Goal: Information Seeking & Learning: Check status

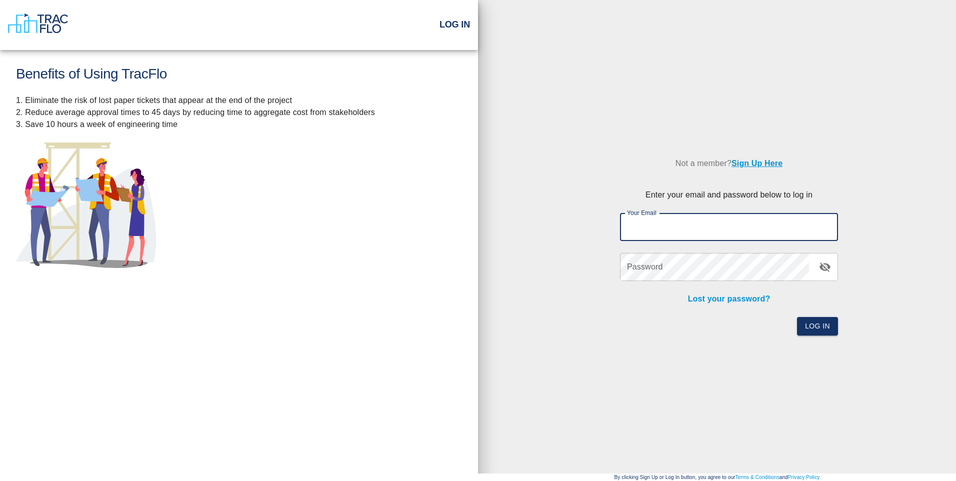
drag, startPoint x: 652, startPoint y: 230, endPoint x: 636, endPoint y: 232, distance: 16.1
click at [650, 230] on input "Your Email" at bounding box center [729, 227] width 218 height 28
type input "[EMAIL_ADDRESS][DOMAIN_NAME]"
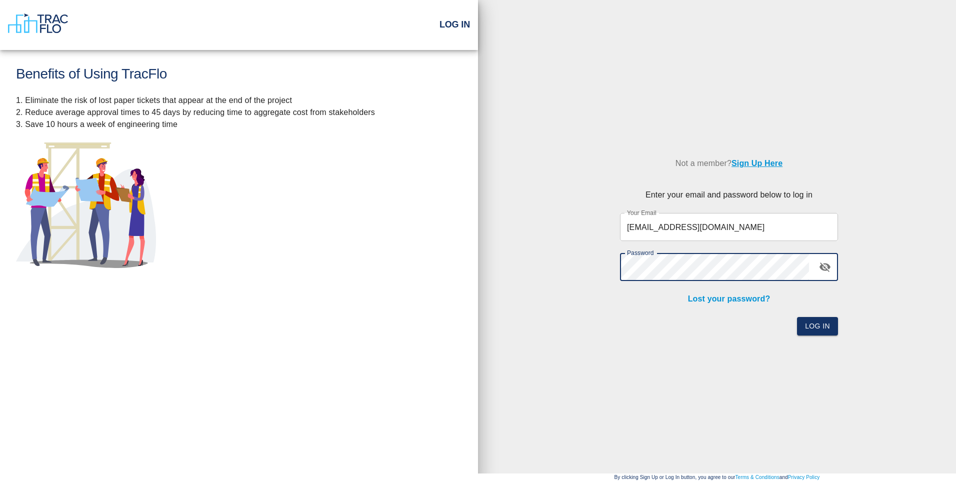
click at [797, 317] on button "Log In" at bounding box center [817, 326] width 41 height 19
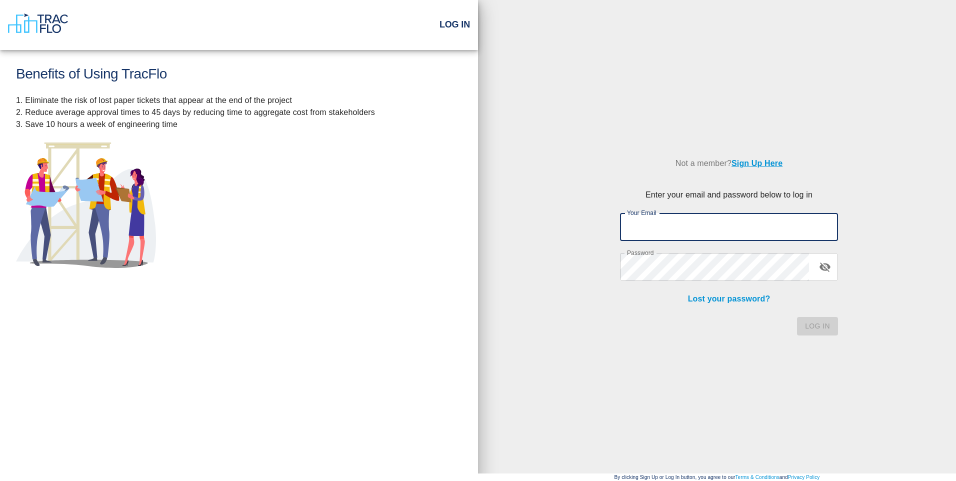
click at [661, 223] on input "Your Email" at bounding box center [729, 227] width 218 height 28
type input "[EMAIL_ADDRESS][DOMAIN_NAME]"
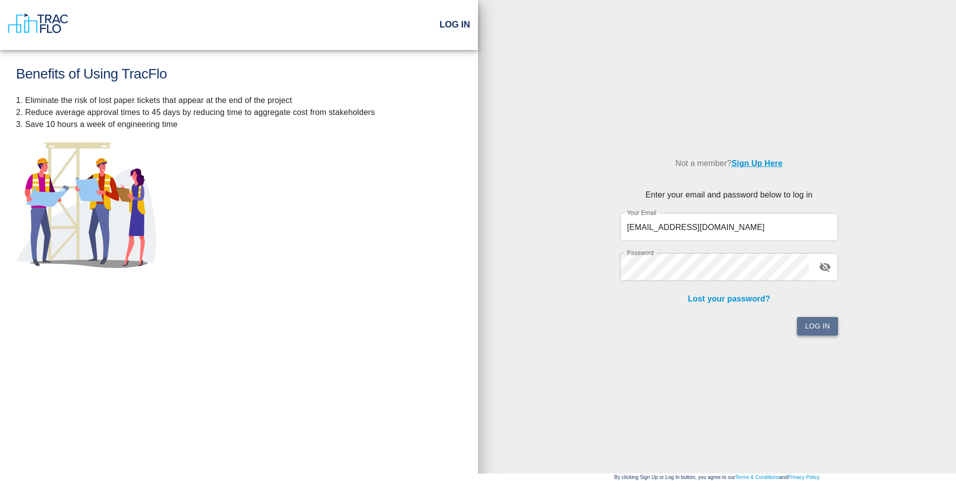
click at [817, 327] on button "Log In" at bounding box center [817, 326] width 41 height 19
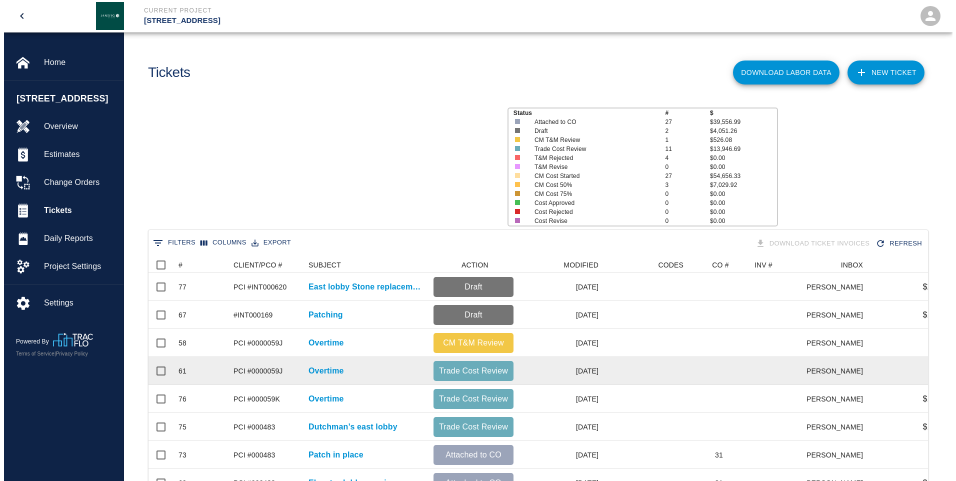
scroll to position [8, 8]
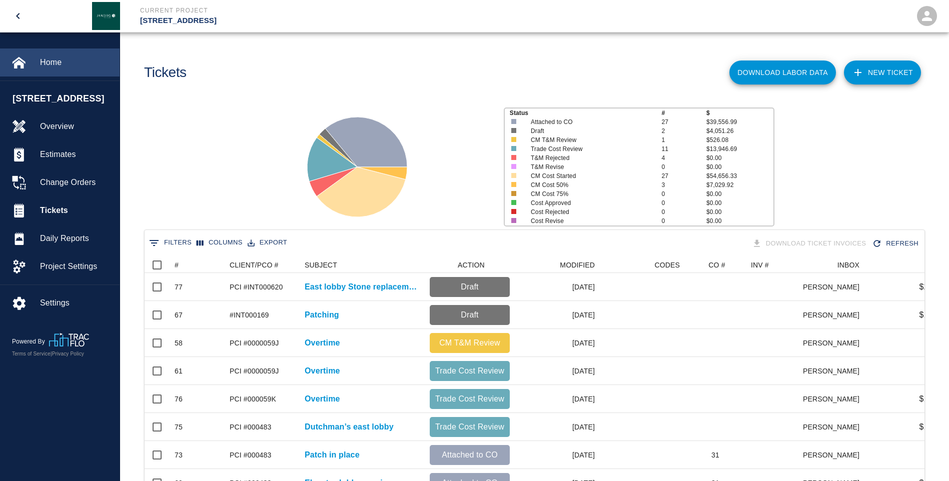
click at [59, 63] on span "Home" at bounding box center [76, 63] width 72 height 12
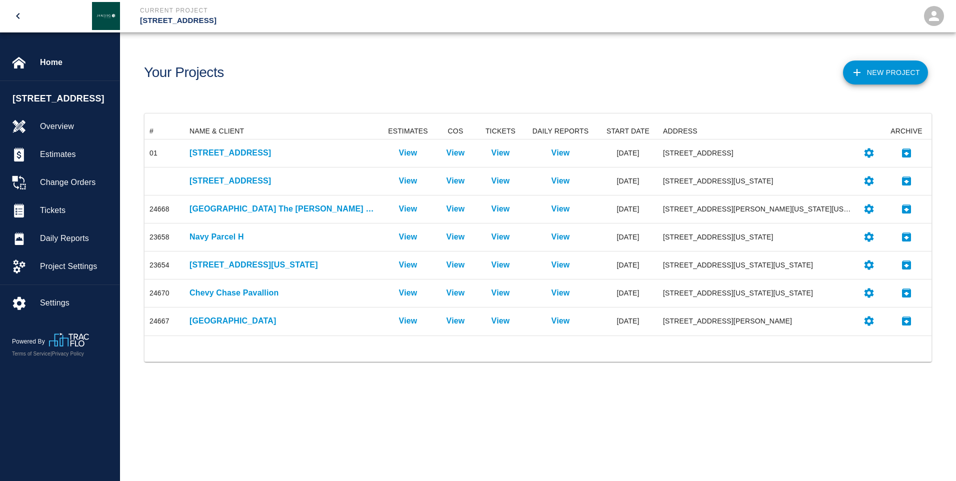
scroll to position [205, 780]
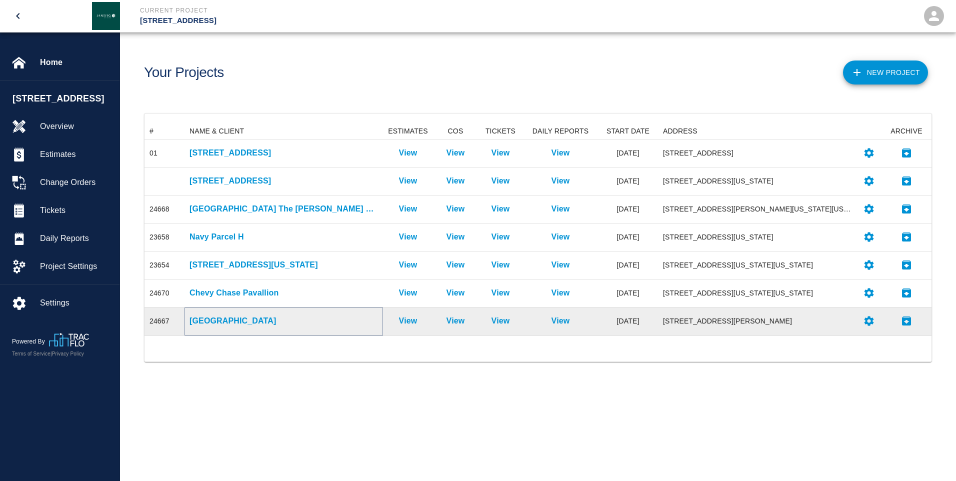
click at [223, 322] on p "[GEOGRAPHIC_DATA]" at bounding box center [284, 321] width 189 height 12
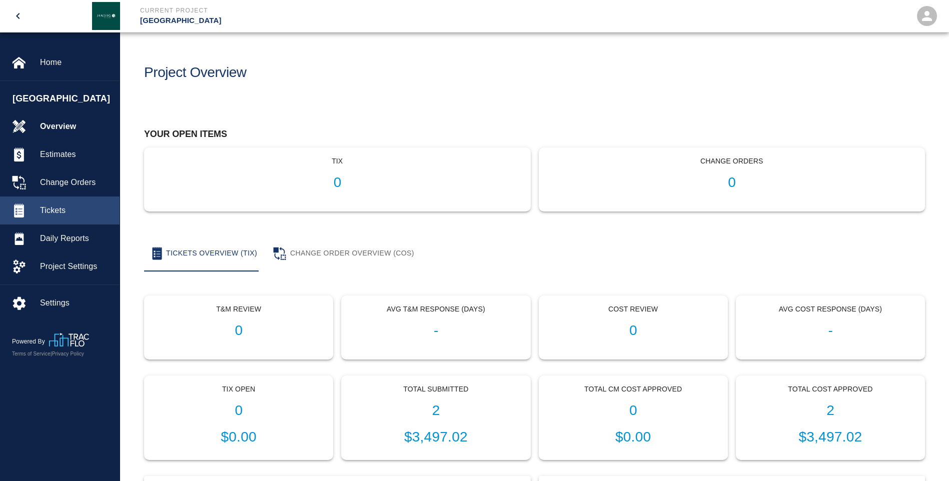
click at [50, 208] on span "Tickets" at bounding box center [76, 211] width 72 height 12
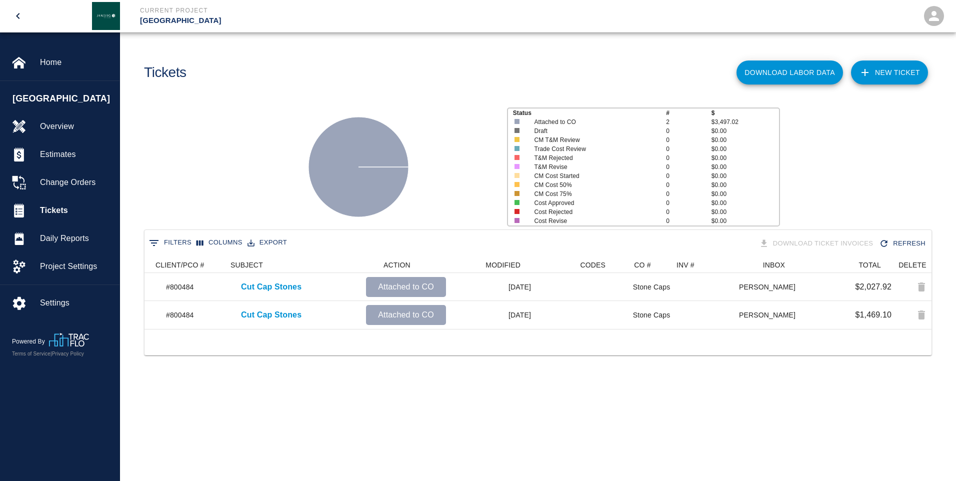
scroll to position [0, 79]
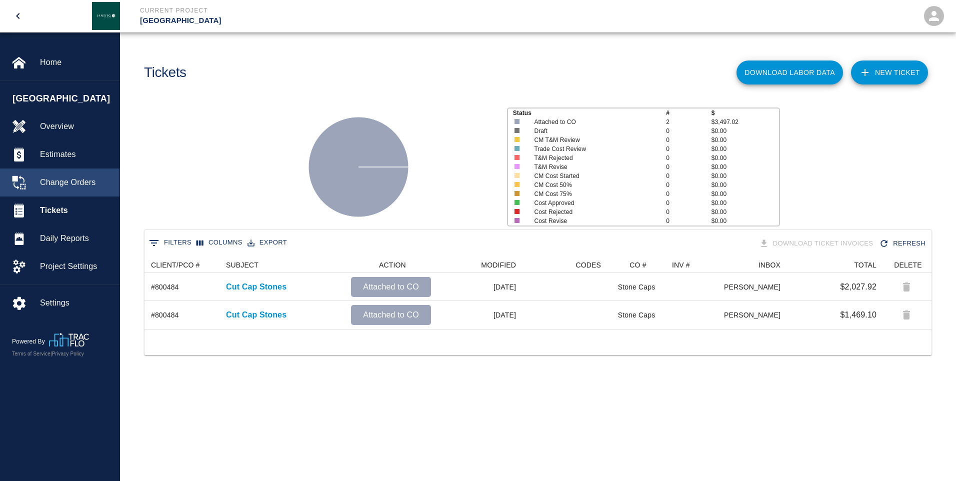
click at [57, 181] on span "Change Orders" at bounding box center [76, 183] width 72 height 12
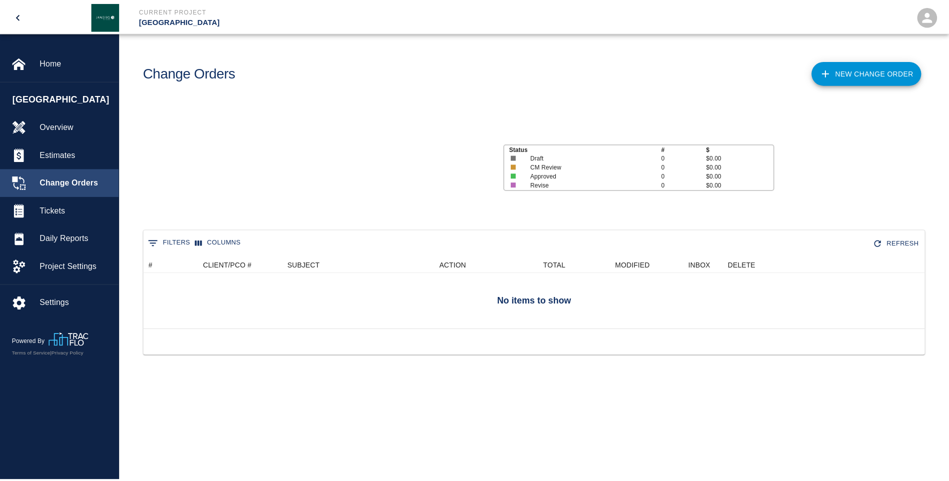
scroll to position [37, 780]
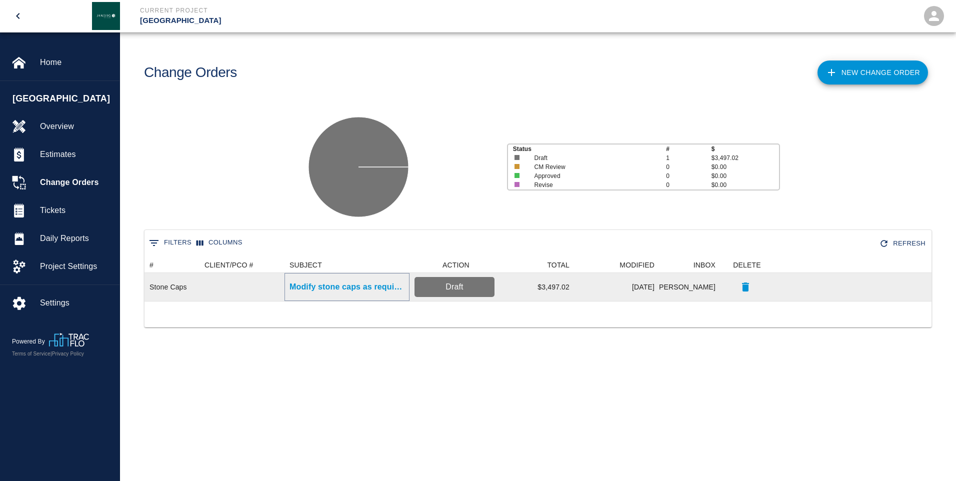
click at [364, 291] on p "Modify stone caps as required for radial wall" at bounding box center [347, 287] width 115 height 12
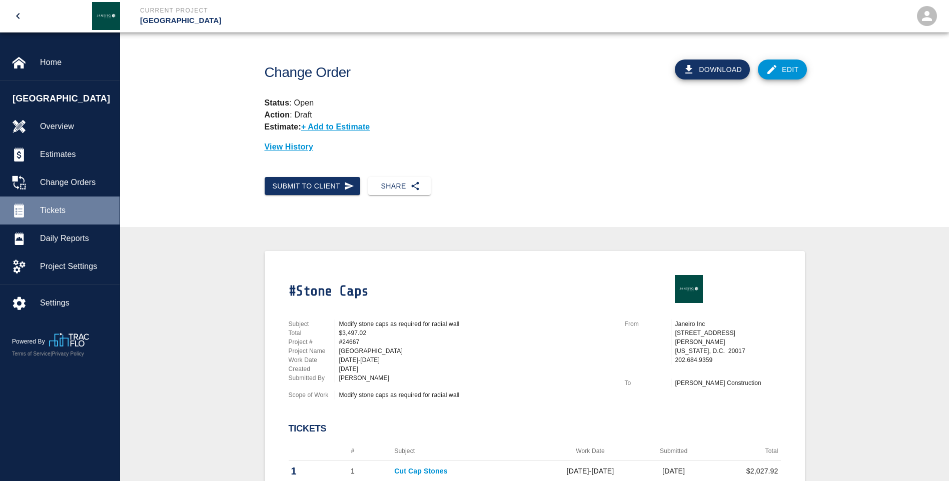
click at [67, 212] on span "Tickets" at bounding box center [76, 211] width 72 height 12
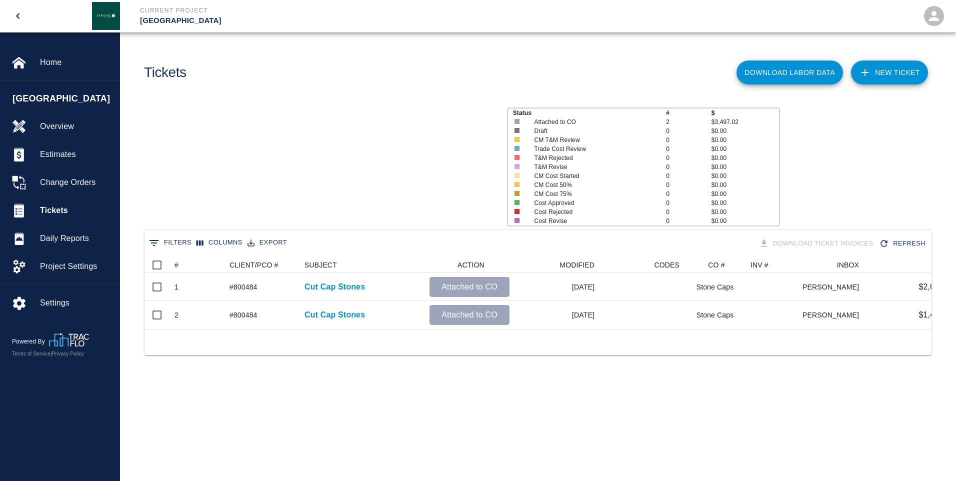
scroll to position [72, 780]
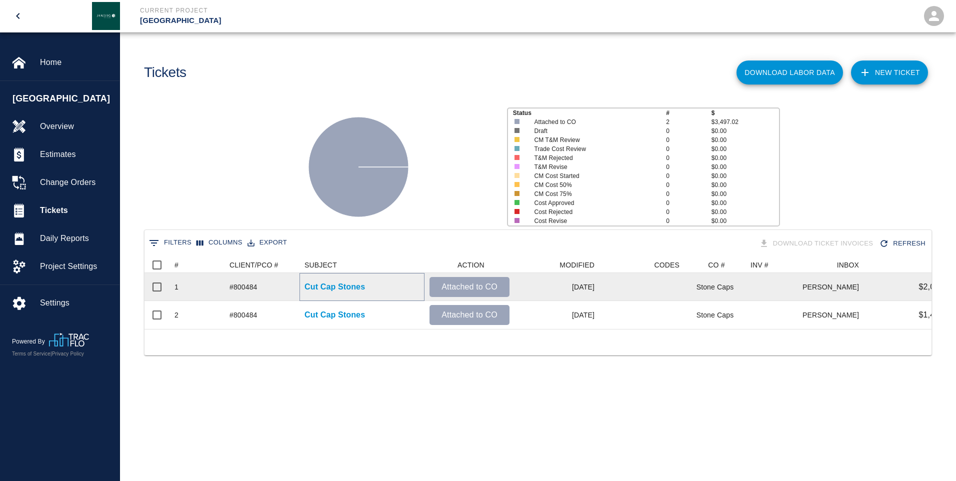
click at [322, 290] on p "Cut Cap Stones" at bounding box center [335, 287] width 61 height 12
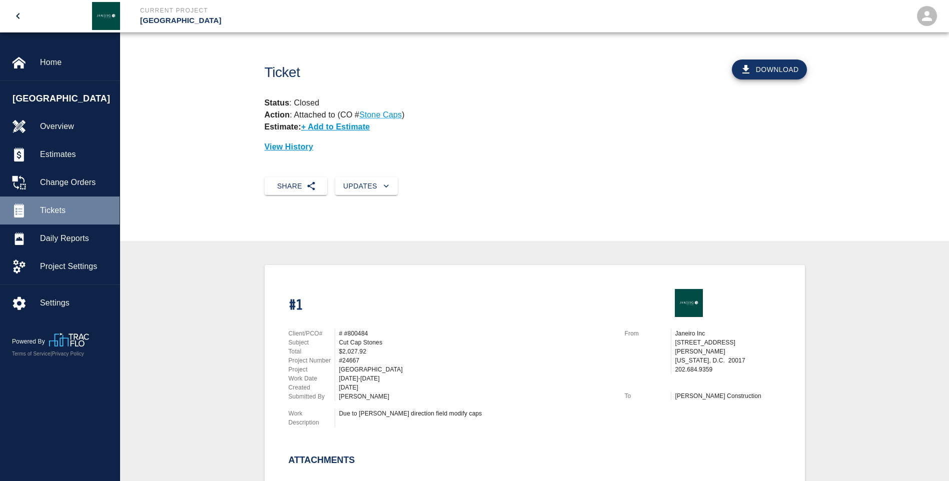
click at [73, 210] on span "Tickets" at bounding box center [76, 211] width 72 height 12
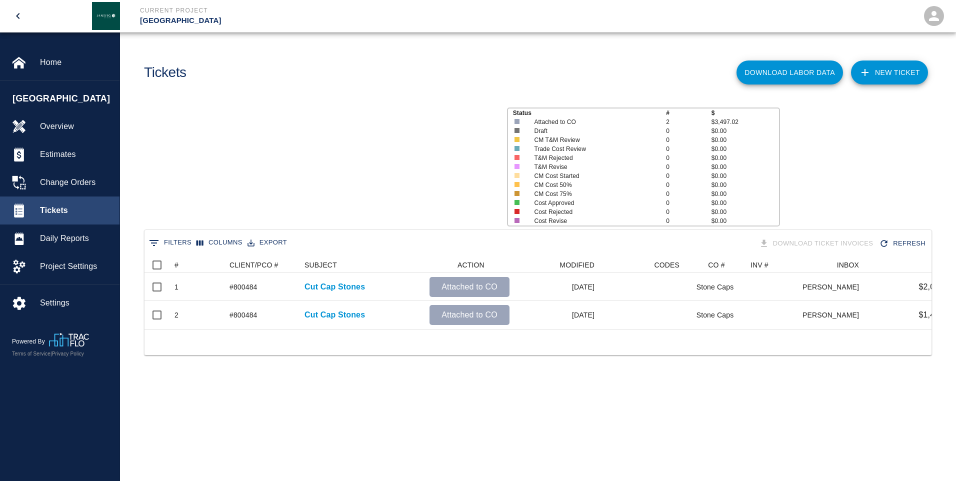
scroll to position [72, 780]
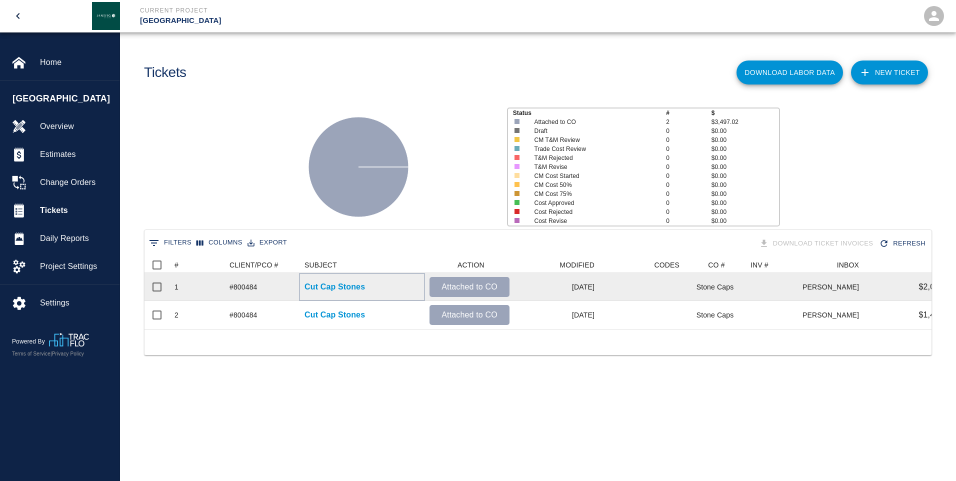
click at [325, 286] on p "Cut Cap Stones" at bounding box center [335, 287] width 61 height 12
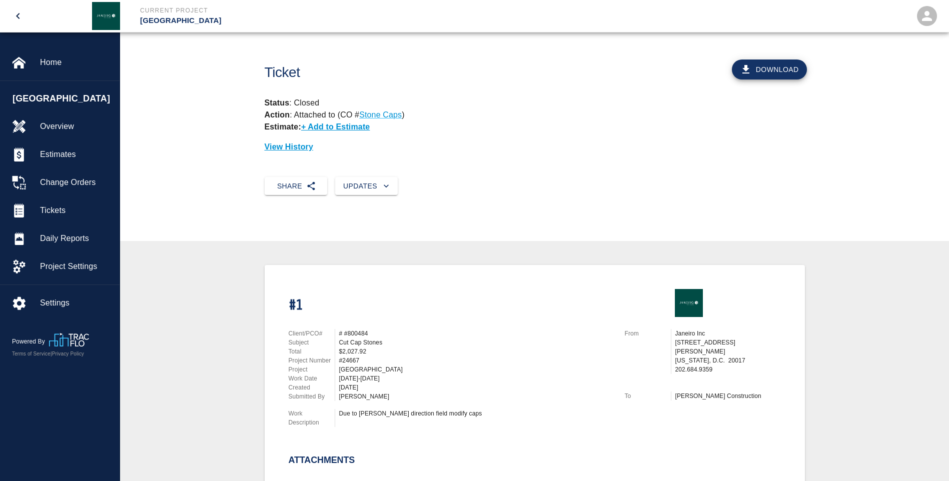
click at [776, 65] on button "Download" at bounding box center [769, 70] width 75 height 20
click at [520, 136] on div "View History" at bounding box center [535, 143] width 540 height 20
click at [55, 61] on span "Home" at bounding box center [76, 63] width 72 height 12
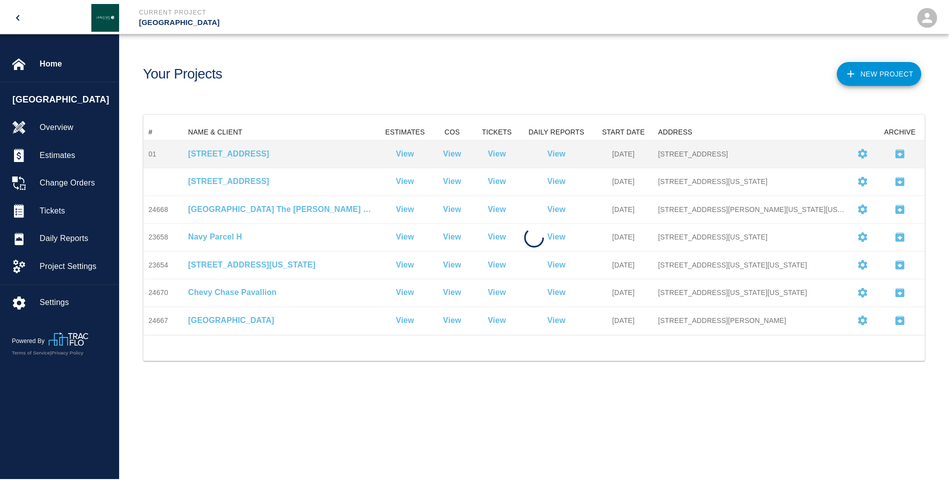
scroll to position [205, 780]
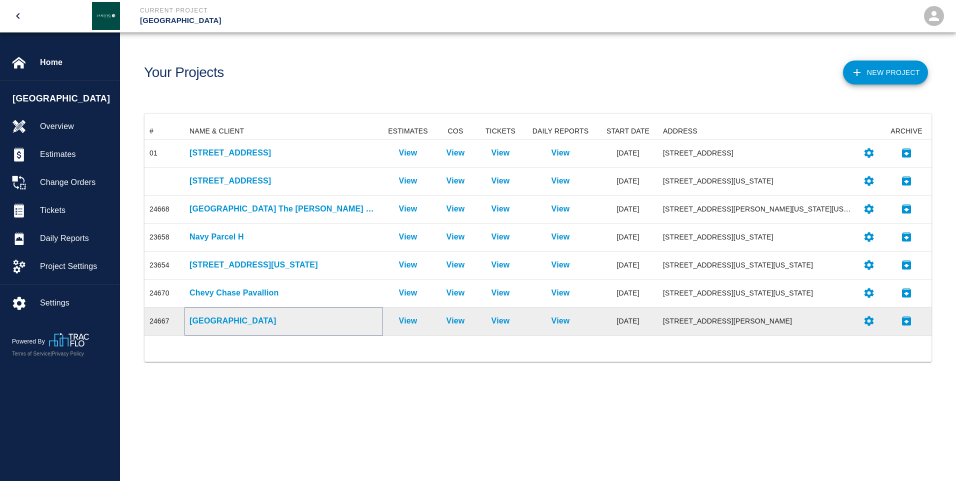
click at [252, 319] on p "[GEOGRAPHIC_DATA]" at bounding box center [284, 321] width 189 height 12
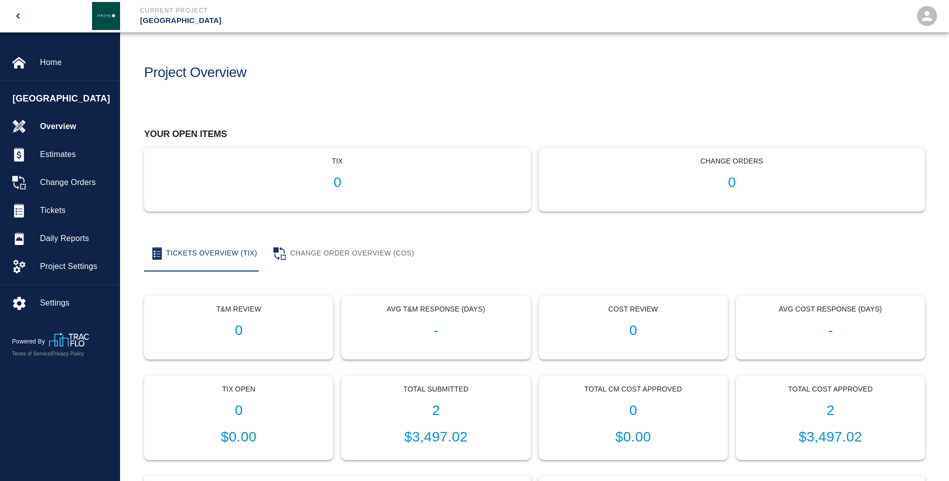
click at [735, 72] on div "Project Overview" at bounding box center [530, 69] width 789 height 41
